Goal: Navigation & Orientation: Find specific page/section

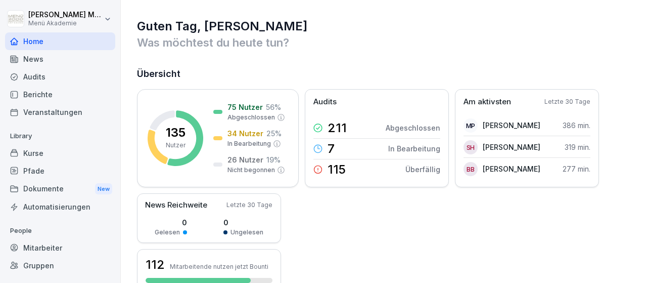
click at [47, 263] on div "Gruppen" at bounding box center [60, 265] width 110 height 18
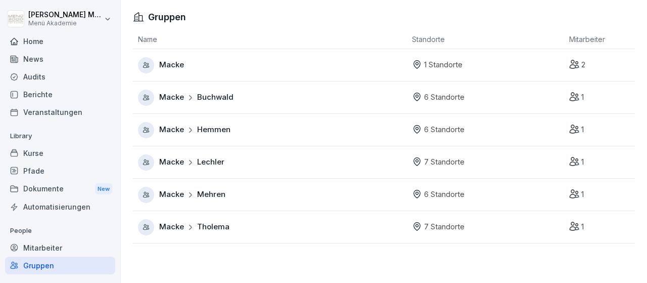
click at [262, 129] on div "Macke Hemmen" at bounding box center [272, 130] width 269 height 16
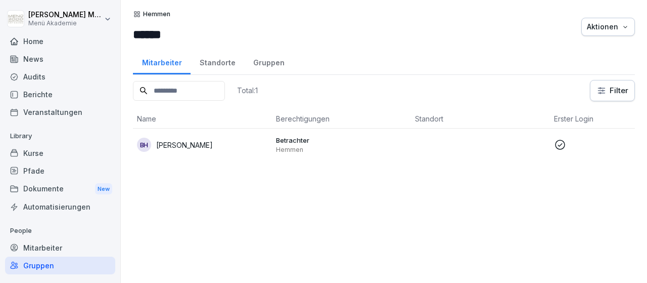
click at [229, 61] on div "Standorte" at bounding box center [218, 62] width 54 height 26
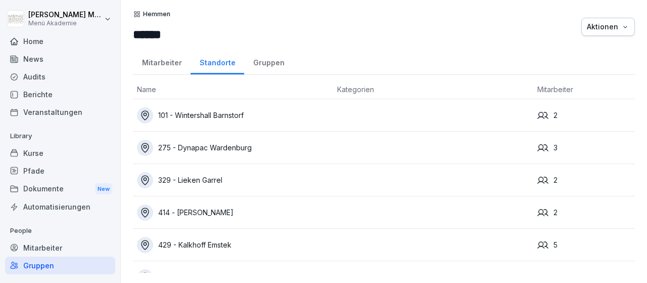
scroll to position [20, 0]
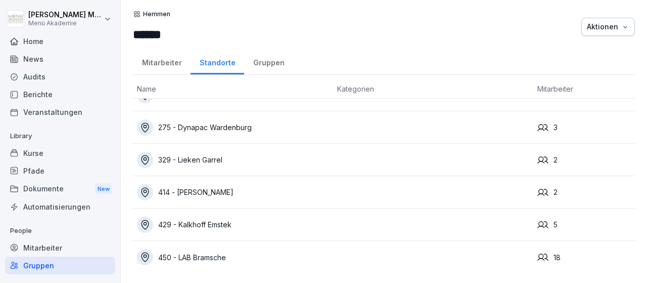
click at [210, 256] on div "450 - LAB Bramsche" at bounding box center [233, 257] width 192 height 16
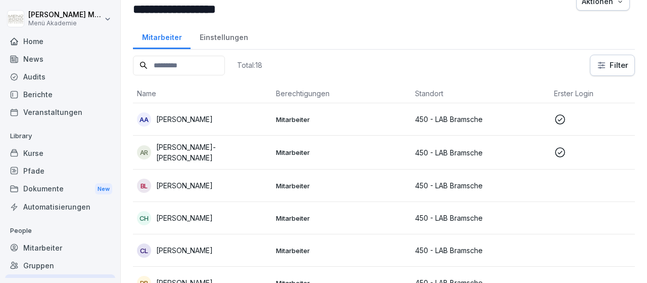
scroll to position [12, 0]
